Goal: Information Seeking & Learning: Learn about a topic

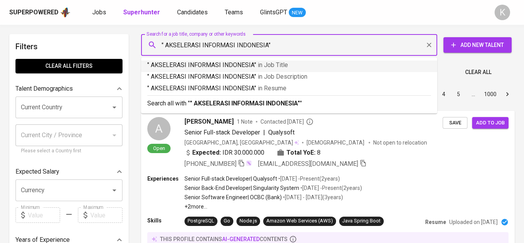
click at [165, 42] on input "" AKSELERASI INFORMASI INDONESIA"" at bounding box center [291, 45] width 262 height 15
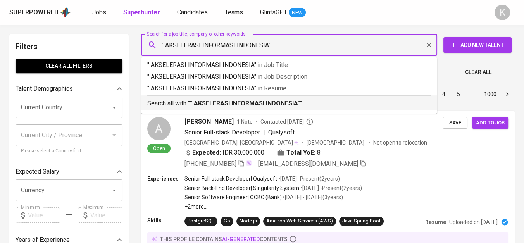
type input ""AKSELERASI INFORMASI INDONESIA""
click at [255, 104] on b ""AKSELERASI INFORMASI INDONESIA"" at bounding box center [244, 103] width 108 height 7
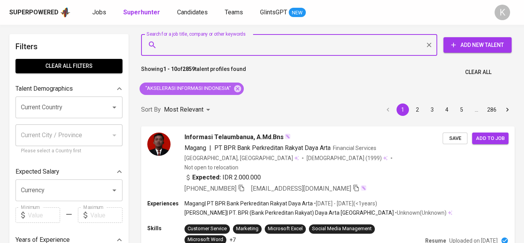
drag, startPoint x: 235, startPoint y: 88, endPoint x: 292, endPoint y: 5, distance: 101.3
click at [235, 88] on icon at bounding box center [237, 88] width 7 height 7
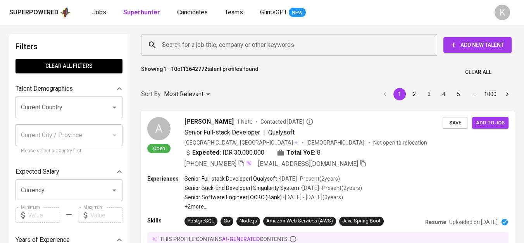
drag, startPoint x: 204, startPoint y: 46, endPoint x: 212, endPoint y: 54, distance: 11.0
click at [203, 50] on input "Search for a job title, company or other keywords" at bounding box center [291, 45] width 262 height 15
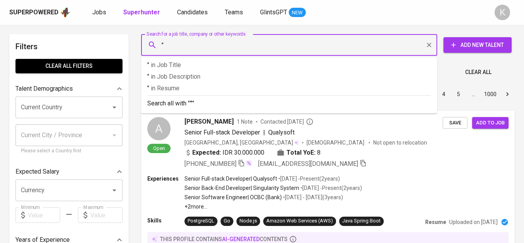
paste input "PT. LBM JAYATAMA BERSAMA"
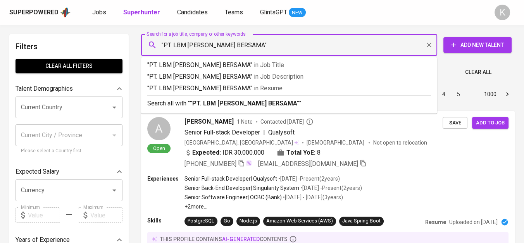
click at [172, 41] on input ""PT. LBM [PERSON_NAME] BERSAMA"" at bounding box center [291, 45] width 262 height 15
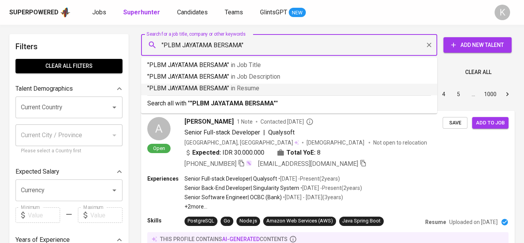
type input ""LBM [PERSON_NAME] BERSAMA""
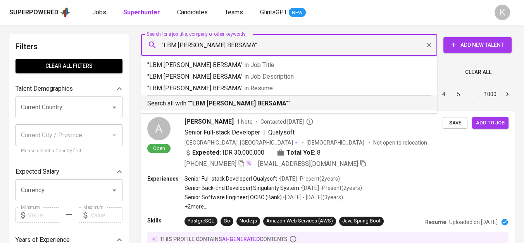
click at [237, 103] on b ""LBM [PERSON_NAME] BERSAMA"" at bounding box center [239, 103] width 98 height 7
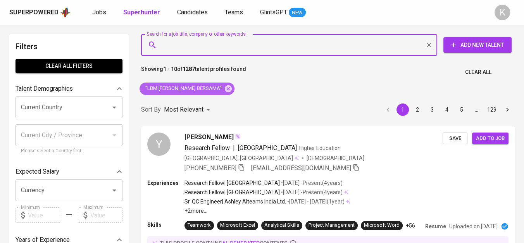
drag, startPoint x: 219, startPoint y: 91, endPoint x: 259, endPoint y: 3, distance: 96.2
click at [224, 90] on icon at bounding box center [228, 88] width 9 height 9
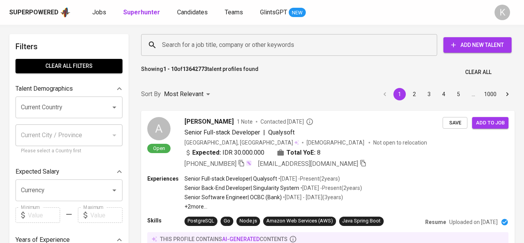
click at [216, 50] on input "Search for a job title, company or other keywords" at bounding box center [291, 45] width 262 height 15
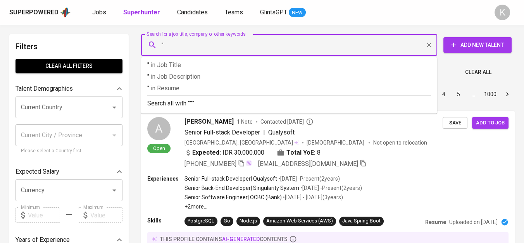
paste input "PT. RANIA JAYA FARMARINDO"
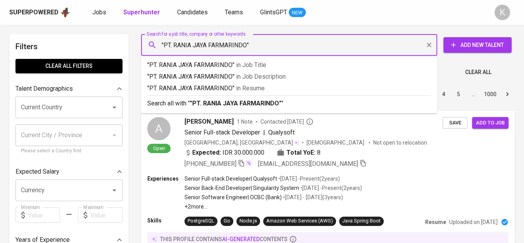
click at [175, 42] on input ""PT. RANIA JAYA FARMARINDO"" at bounding box center [291, 45] width 262 height 15
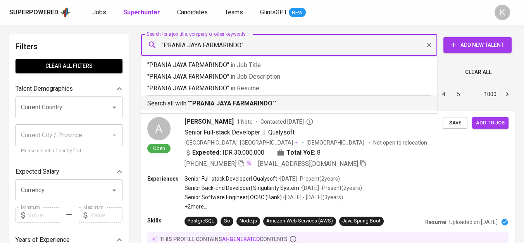
type input ""RANIA JAYA FARMARINDO""
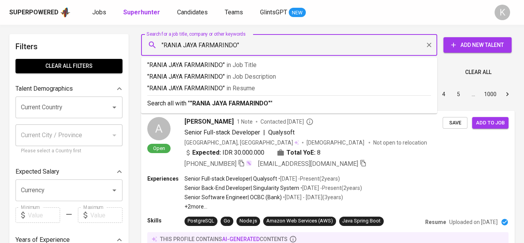
click at [243, 101] on b ""RANIA JAYA FARMARINDO"" at bounding box center [230, 103] width 81 height 7
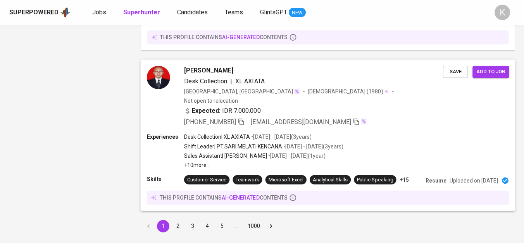
scroll to position [1399, 0]
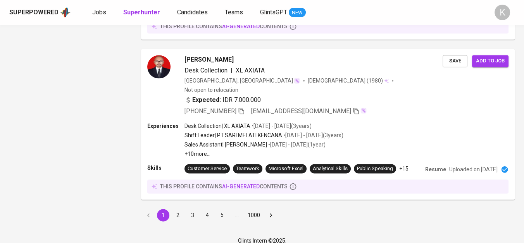
click at [177, 209] on button "2" at bounding box center [178, 215] width 12 height 12
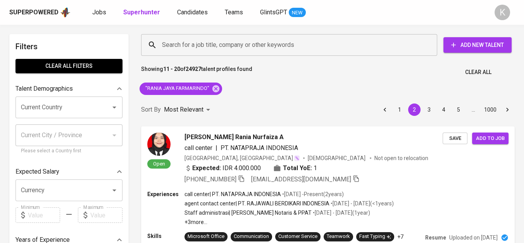
click at [216, 89] on icon at bounding box center [216, 88] width 9 height 9
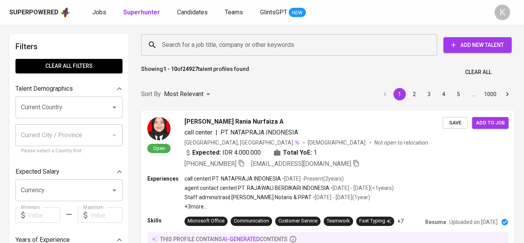
click at [217, 41] on input "Search for a job title, company or other keywords" at bounding box center [291, 45] width 262 height 15
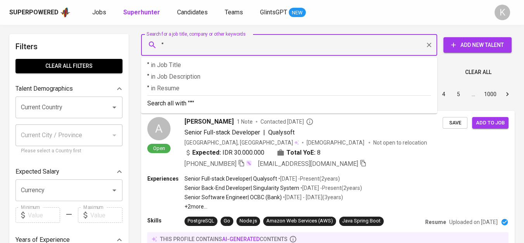
paste input "TKG Taekwang Indonesia"
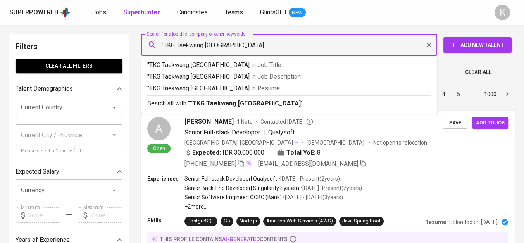
type input ""TKG Taekwang Indonesia""
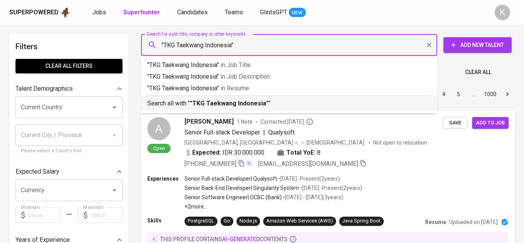
click at [229, 100] on b ""TKG Taekwang Indonesia"" at bounding box center [229, 103] width 79 height 7
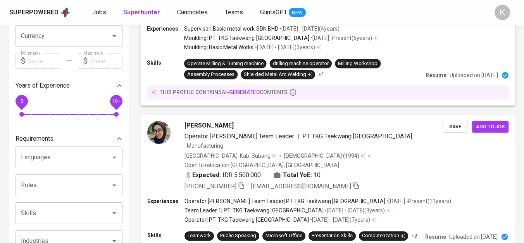
scroll to position [172, 0]
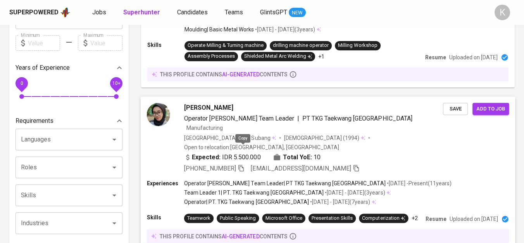
click at [244, 164] on icon "button" at bounding box center [240, 167] width 7 height 7
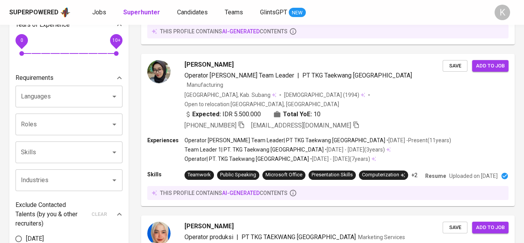
scroll to position [0, 0]
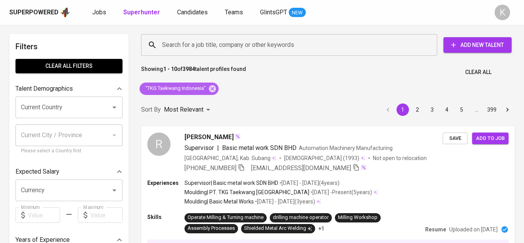
drag, startPoint x: 212, startPoint y: 87, endPoint x: 264, endPoint y: 0, distance: 101.8
click at [212, 87] on icon at bounding box center [212, 88] width 7 height 7
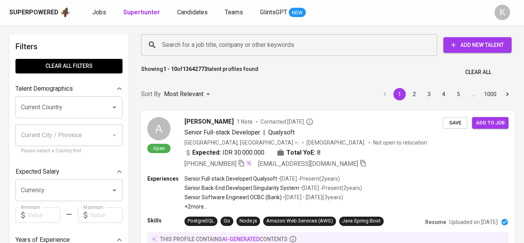
click at [253, 46] on input "Search for a job title, company or other keywords" at bounding box center [291, 45] width 262 height 15
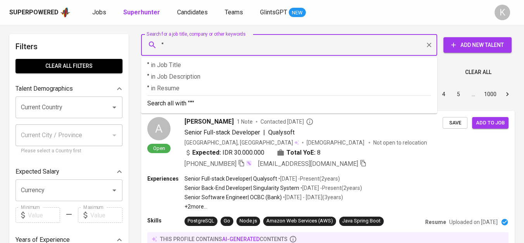
paste input "PT Inti Cellulose Utama Indonesia"
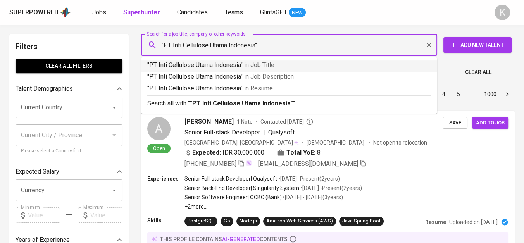
click at [172, 46] on input ""PT Inti Cellulose Utama Indonesia"" at bounding box center [291, 45] width 262 height 15
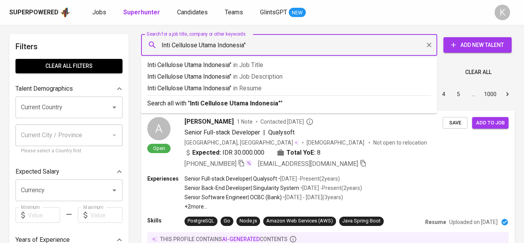
type input ""Inti Cellulose Utama Indonesia""
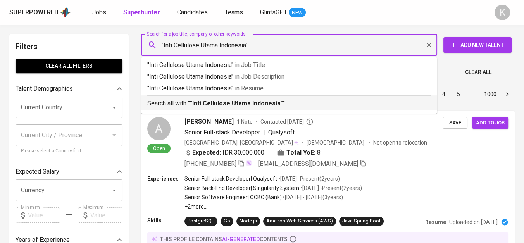
drag, startPoint x: 243, startPoint y: 102, endPoint x: 375, endPoint y: 0, distance: 166.7
click at [244, 103] on b ""Inti Cellulose Utama Indonesia"" at bounding box center [236, 103] width 93 height 7
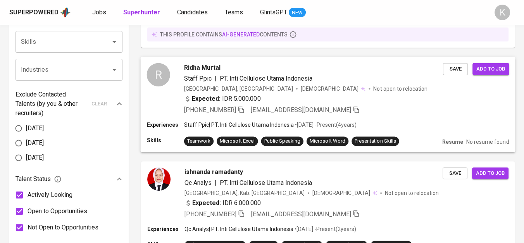
scroll to position [344, 0]
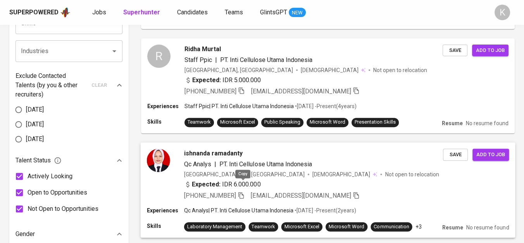
click at [242, 191] on icon "button" at bounding box center [240, 194] width 7 height 7
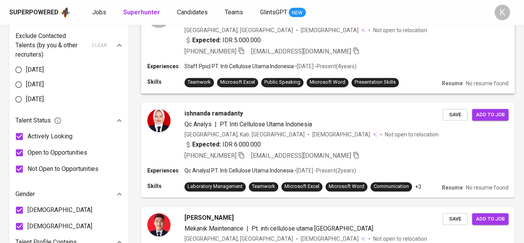
scroll to position [0, 0]
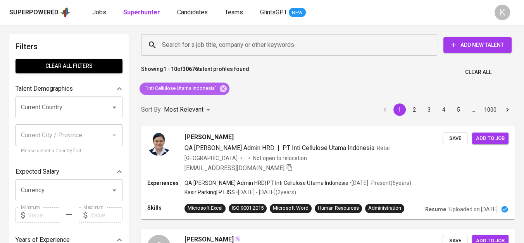
drag, startPoint x: 224, startPoint y: 87, endPoint x: 221, endPoint y: 91, distance: 4.7
click at [224, 87] on icon at bounding box center [223, 88] width 9 height 9
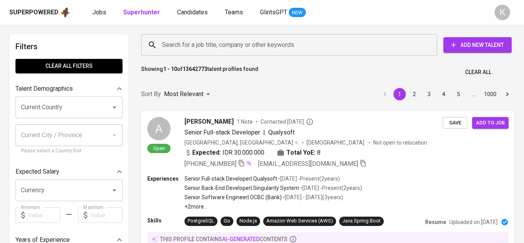
click at [175, 46] on input "Search for a job title, company or other keywords" at bounding box center [291, 45] width 262 height 15
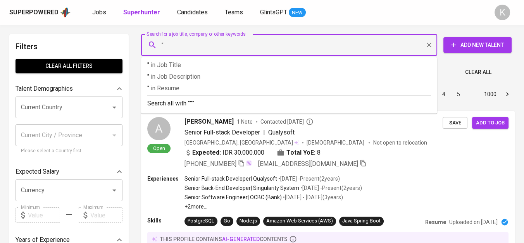
paste input "PT Altri Sejahtera Indonesia"
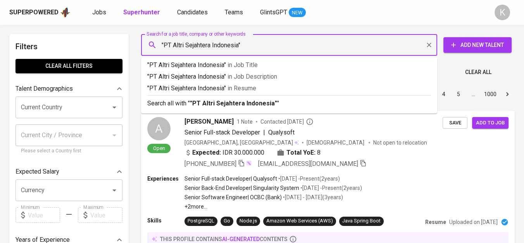
click at [174, 45] on input ""PT Altri Sejahtera Indonesia"" at bounding box center [291, 45] width 262 height 15
type input ""Altri Sejahtera Indonesia""
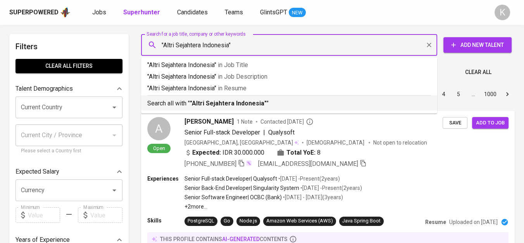
click at [225, 102] on b ""Altri Sejahtera Indonesia"" at bounding box center [228, 103] width 77 height 7
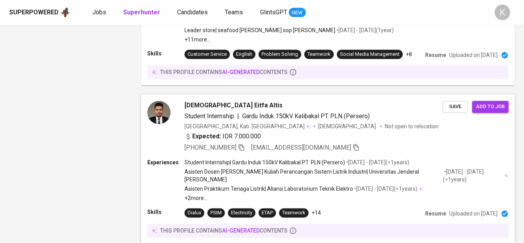
scroll to position [1201, 0]
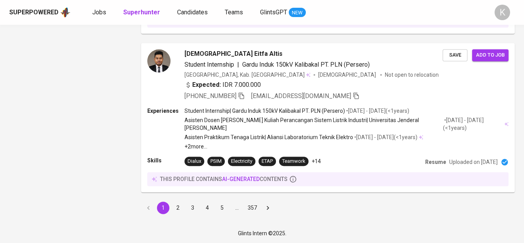
click at [177, 203] on button "2" at bounding box center [178, 207] width 12 height 12
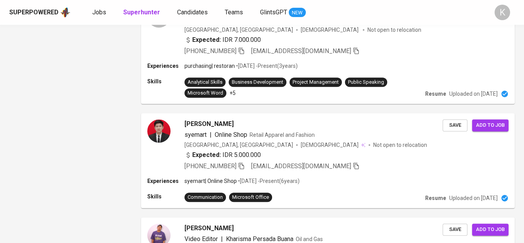
scroll to position [1232, 0]
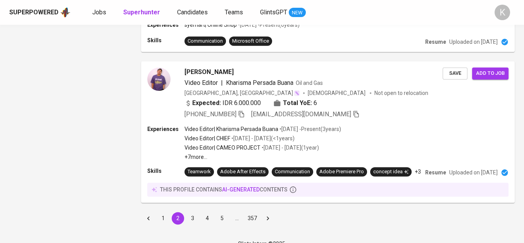
click at [165, 212] on button "1" at bounding box center [163, 218] width 12 height 12
